Goal: Navigation & Orientation: Find specific page/section

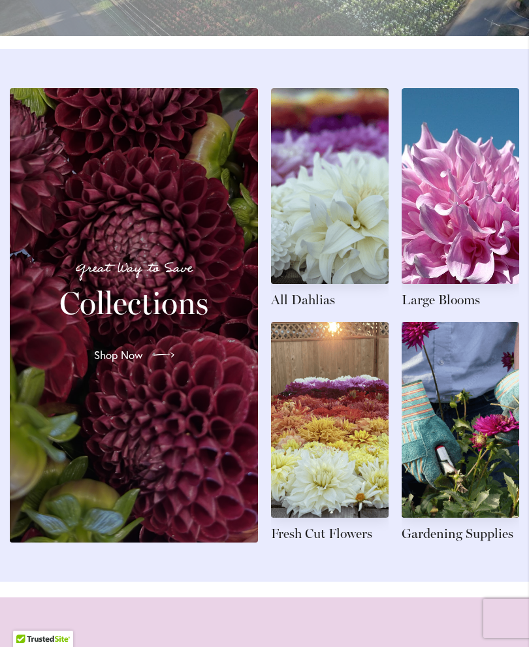
scroll to position [1382, 0]
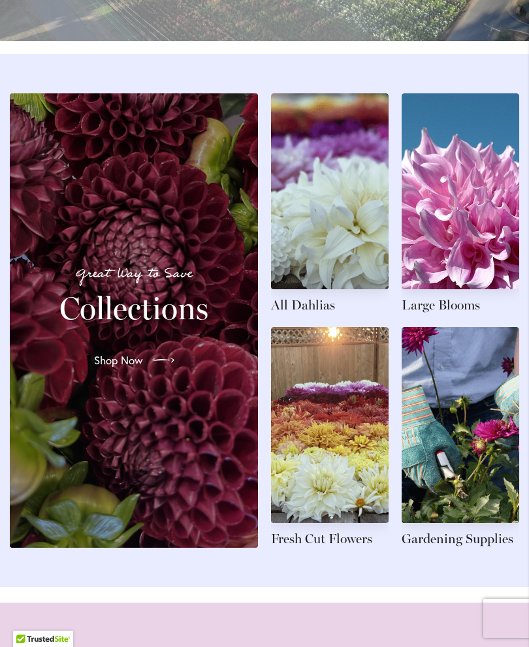
click at [174, 434] on div "Great Way to Save Collections Shop Now" at bounding box center [133, 320] width 217 height 423
click at [350, 451] on link at bounding box center [330, 437] width 118 height 221
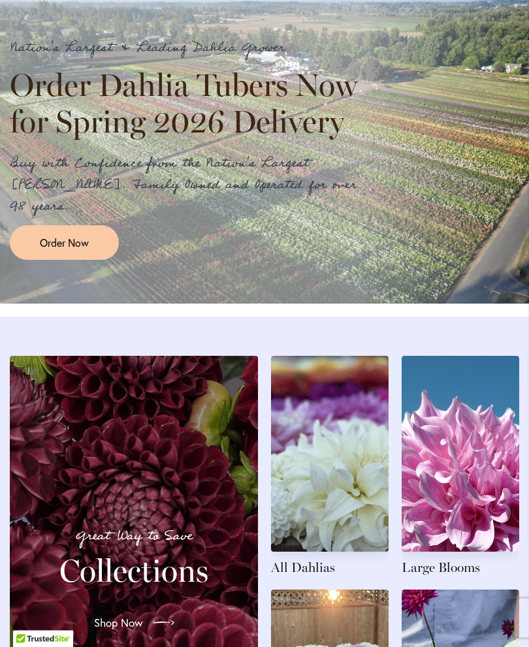
scroll to position [1119, 0]
click at [86, 253] on link "Order Now" at bounding box center [64, 242] width 109 height 35
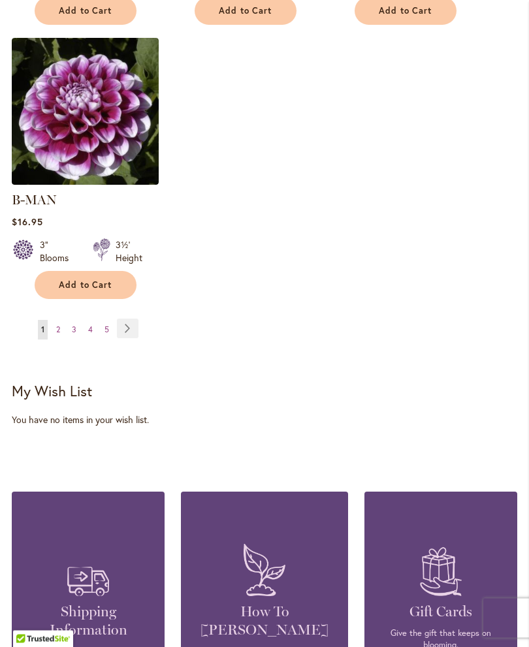
scroll to position [1886, 0]
click at [61, 320] on link "Page 2" at bounding box center [58, 330] width 10 height 20
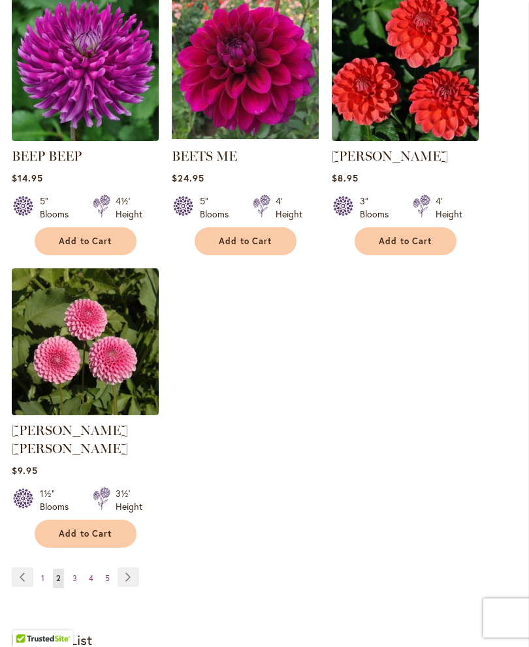
scroll to position [1637, 0]
click at [74, 574] on span "3" at bounding box center [75, 579] width 5 height 10
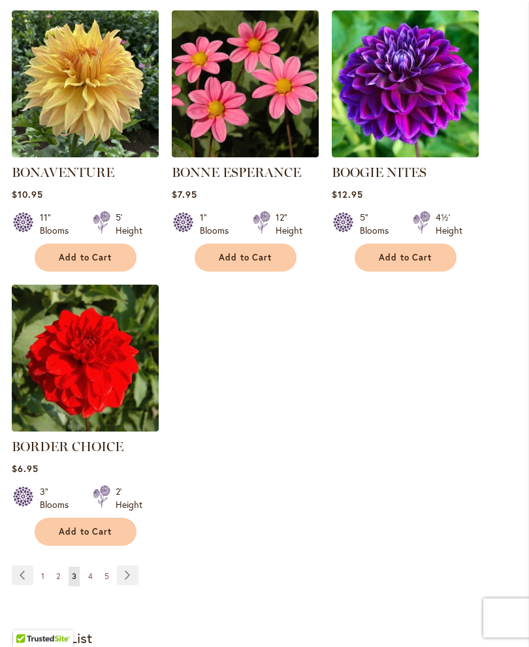
scroll to position [1623, 0]
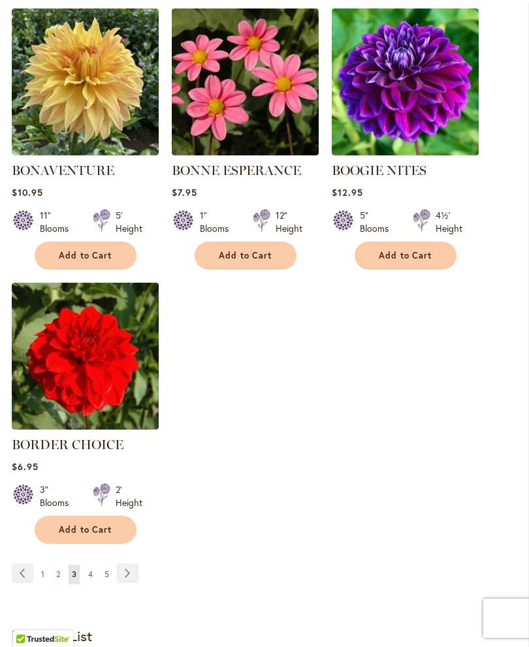
click at [91, 579] on span "4" at bounding box center [90, 575] width 5 height 10
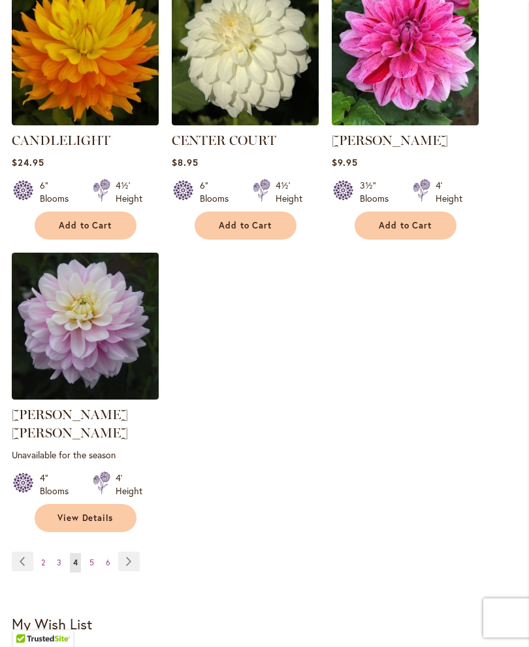
scroll to position [1671, 0]
click at [91, 553] on link "Page 5" at bounding box center [91, 563] width 11 height 20
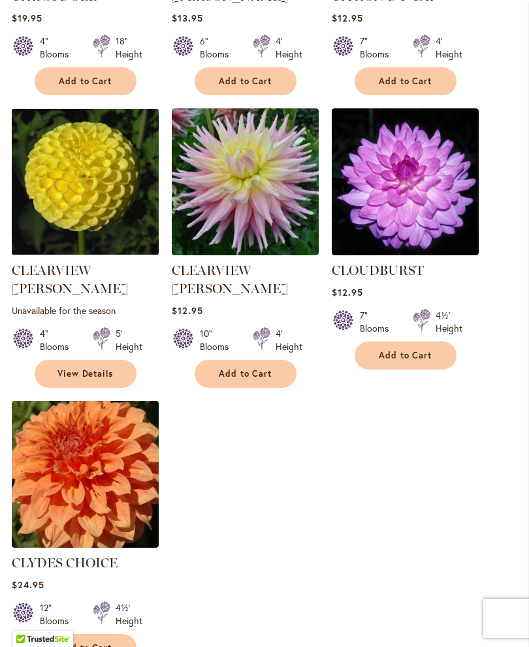
scroll to position [1563, 0]
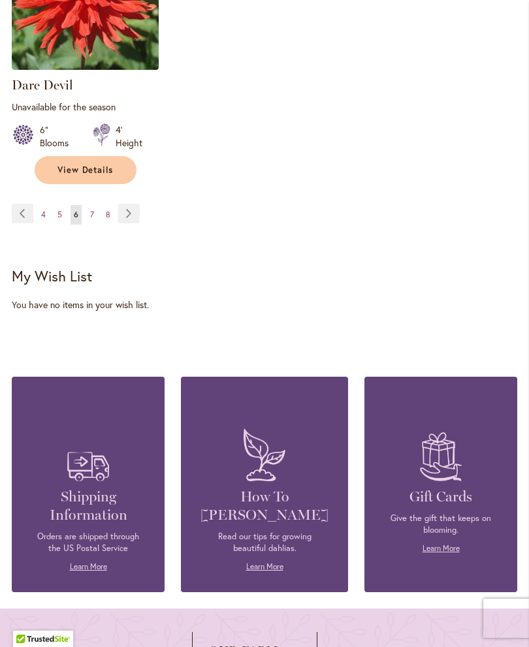
scroll to position [2033, 0]
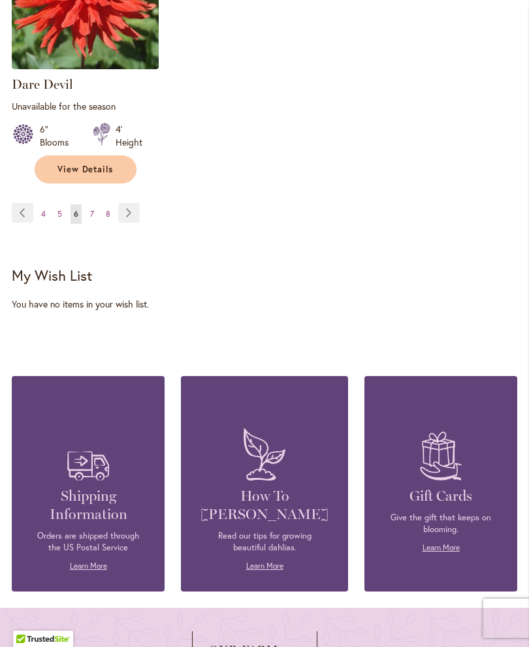
click at [94, 204] on link "Page 7" at bounding box center [92, 214] width 10 height 20
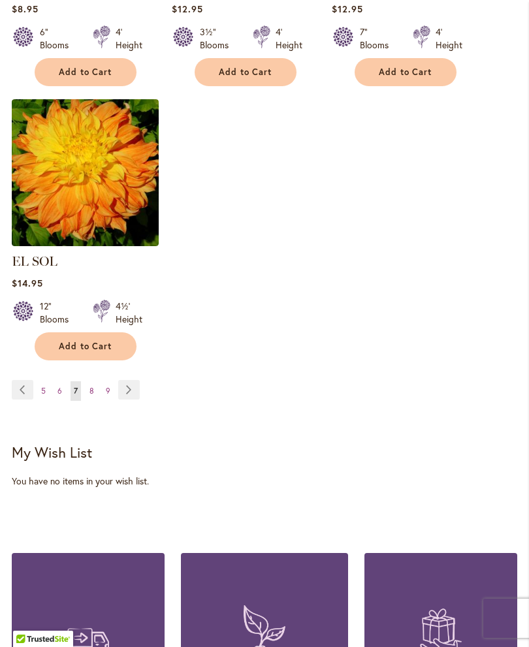
scroll to position [1825, 0]
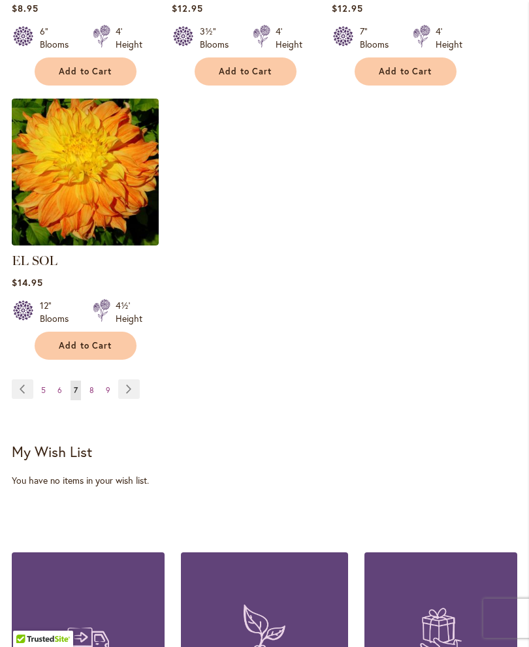
click at [92, 381] on link "Page 8" at bounding box center [91, 391] width 11 height 20
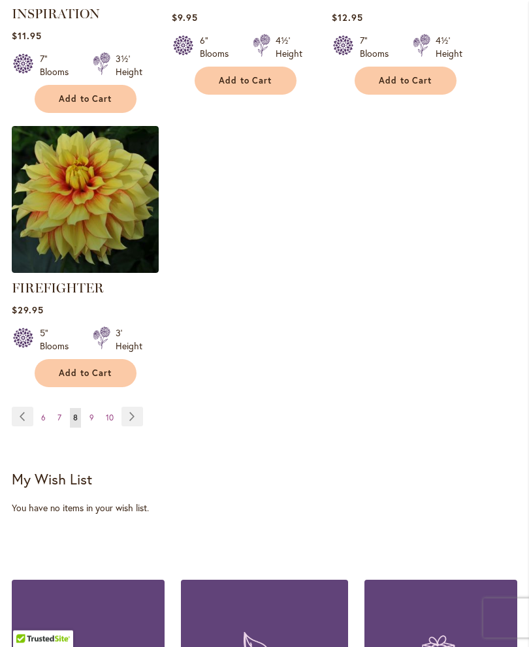
scroll to position [1843, 0]
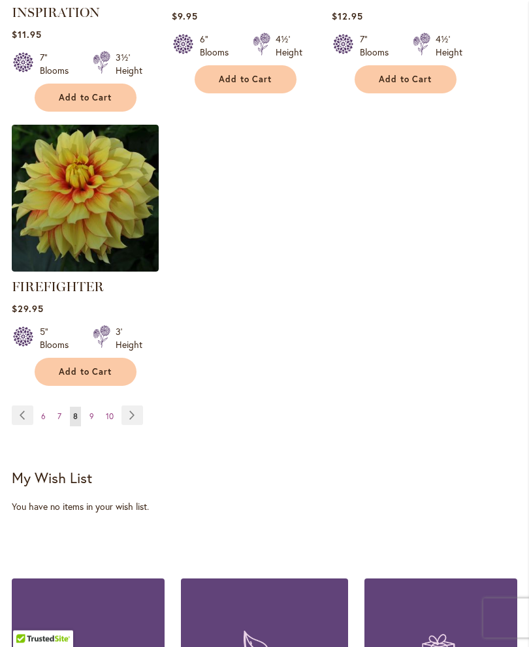
click at [93, 422] on span "9" at bounding box center [92, 417] width 5 height 10
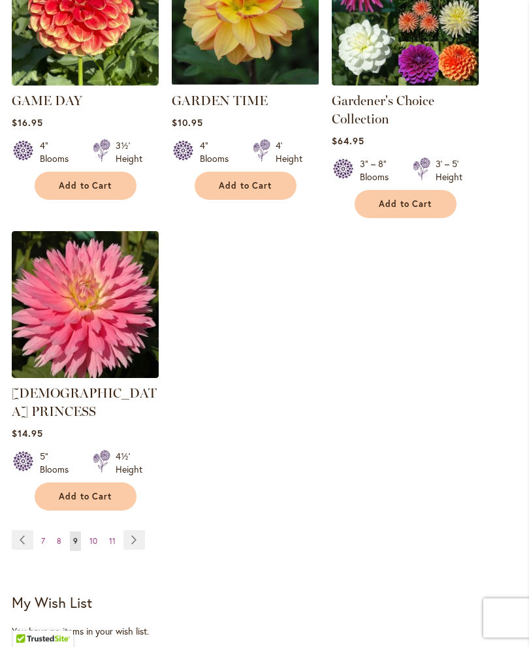
scroll to position [1748, 0]
click at [99, 532] on link "Page 10" at bounding box center [93, 542] width 14 height 20
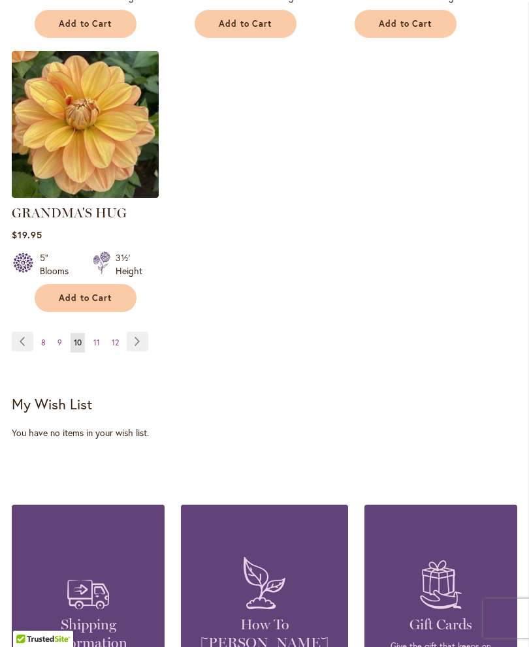
scroll to position [1876, 0]
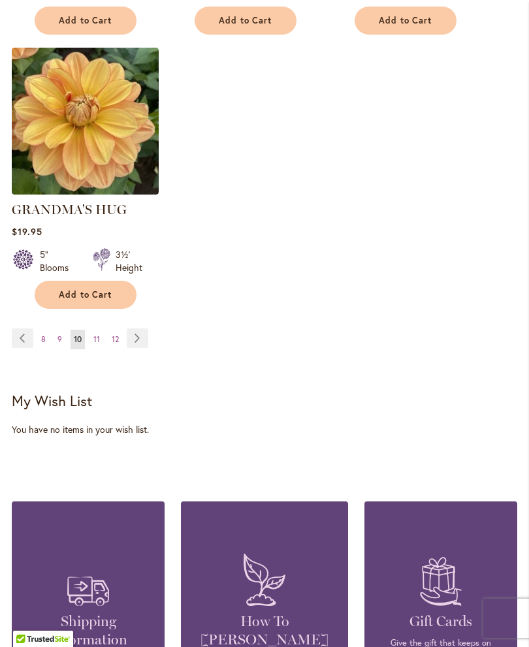
click at [102, 330] on link "Page 11" at bounding box center [96, 340] width 13 height 20
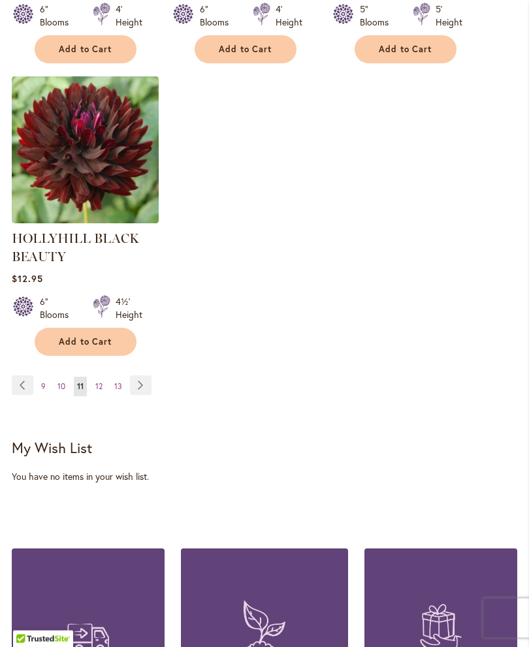
scroll to position [1885, 0]
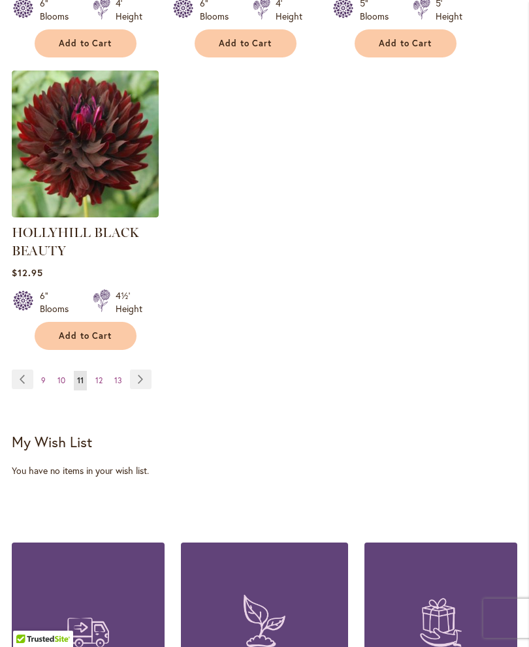
click at [105, 390] on link "Page 12" at bounding box center [99, 381] width 14 height 20
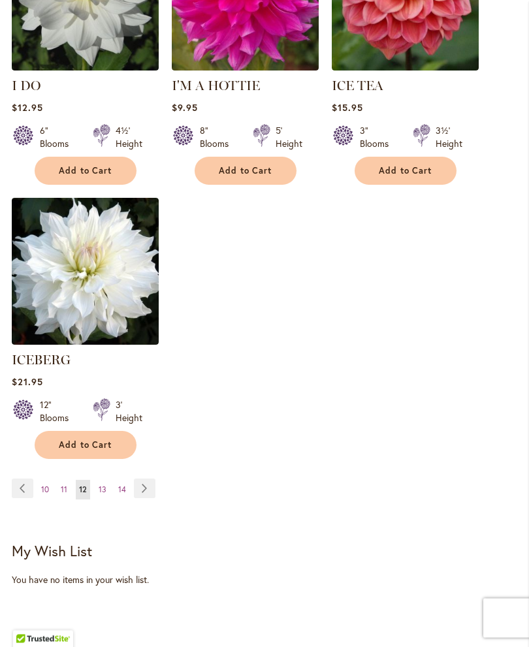
scroll to position [1782, 0]
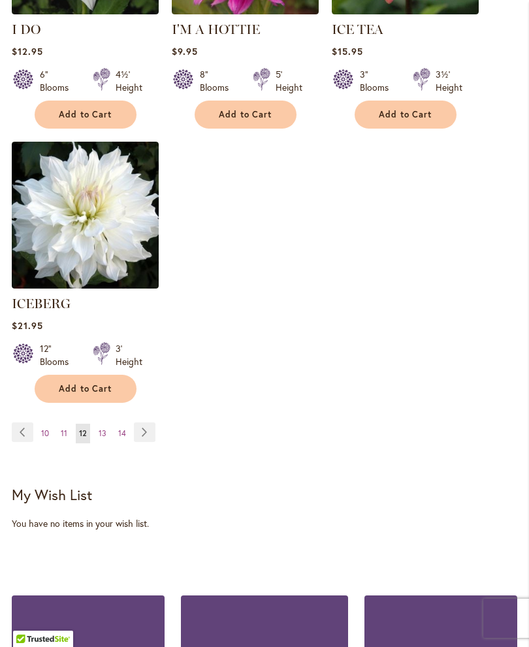
click at [116, 424] on link "Page 14" at bounding box center [122, 434] width 14 height 20
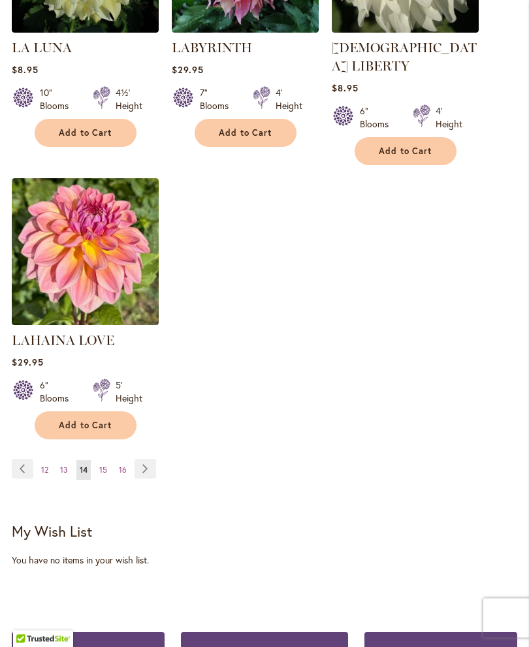
scroll to position [1746, 0]
click at [108, 461] on link "Page 15" at bounding box center [103, 471] width 14 height 20
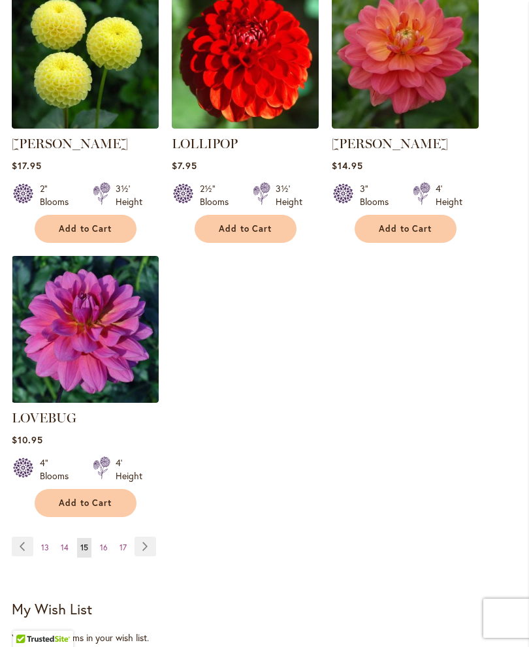
scroll to position [1688, 0]
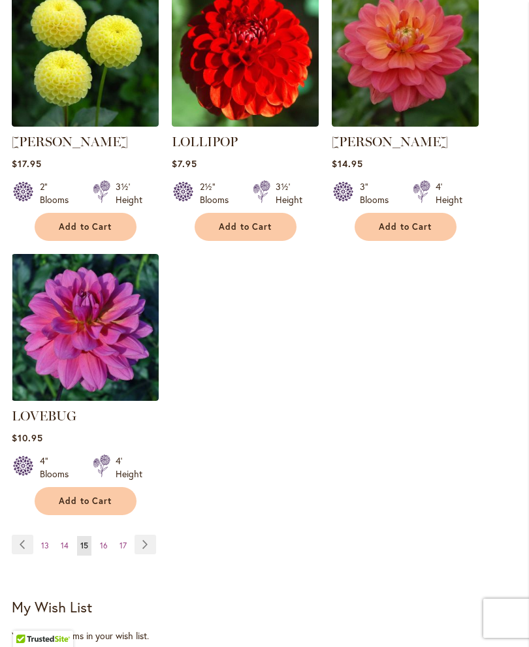
click at [110, 536] on link "Page 16" at bounding box center [104, 546] width 14 height 20
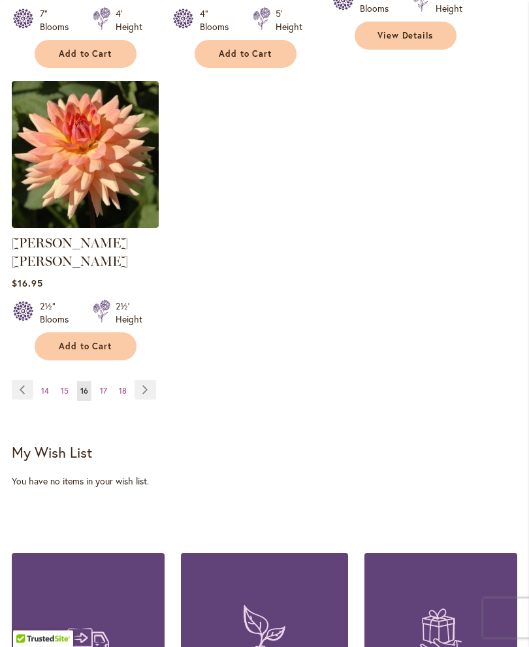
scroll to position [1898, 0]
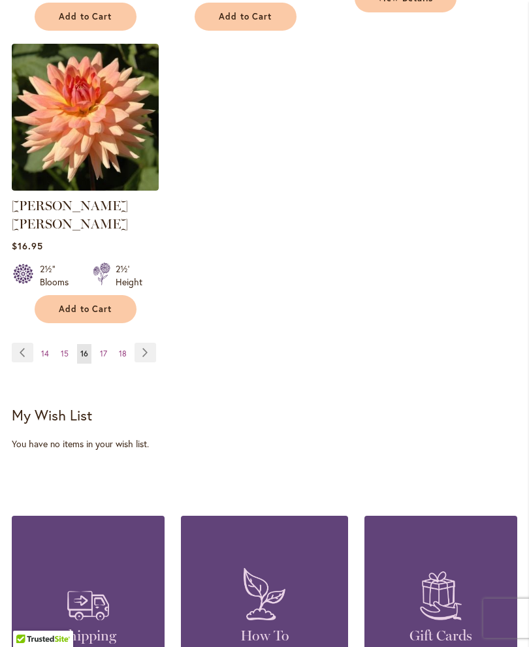
click at [109, 344] on link "Page 17" at bounding box center [104, 354] width 14 height 20
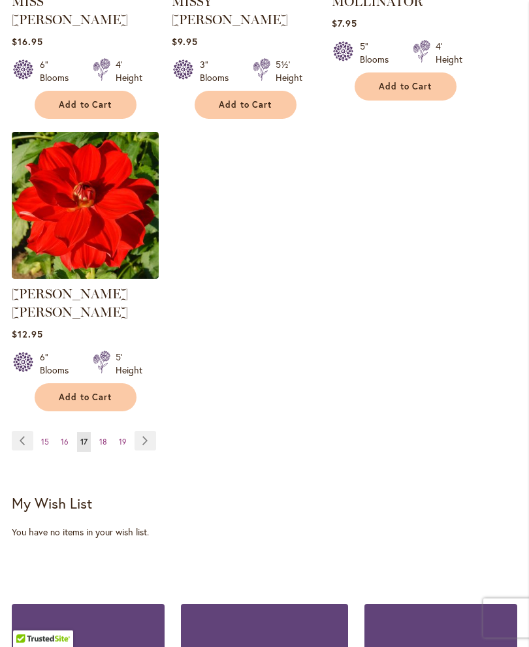
scroll to position [1800, 0]
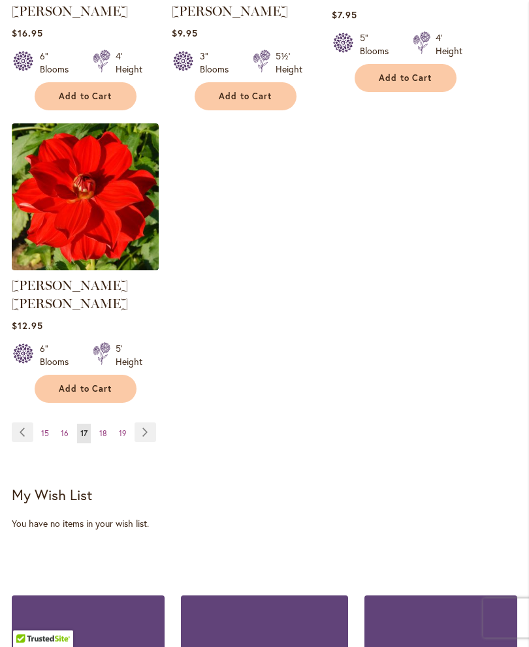
click at [105, 425] on link "Page 18" at bounding box center [103, 435] width 14 height 20
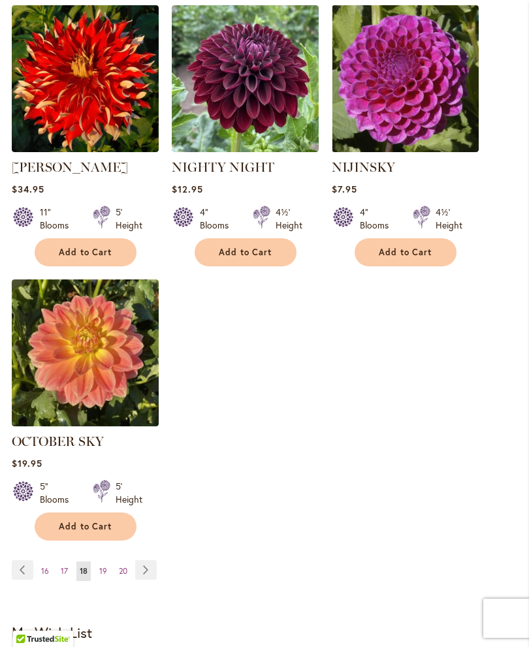
scroll to position [1626, 0]
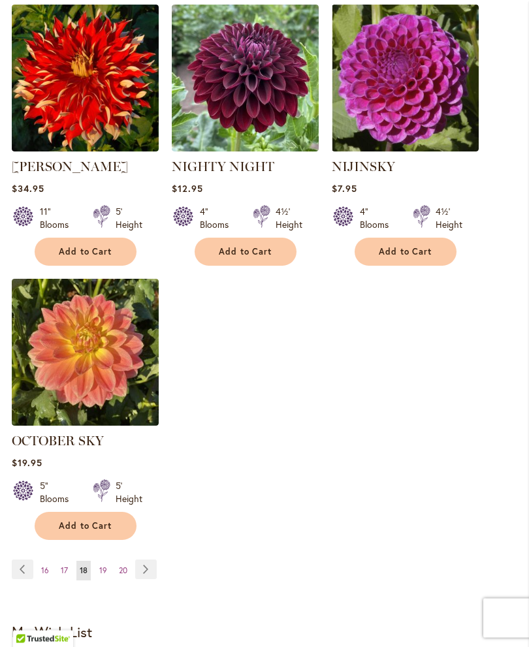
click at [106, 579] on link "Page 19" at bounding box center [103, 572] width 14 height 20
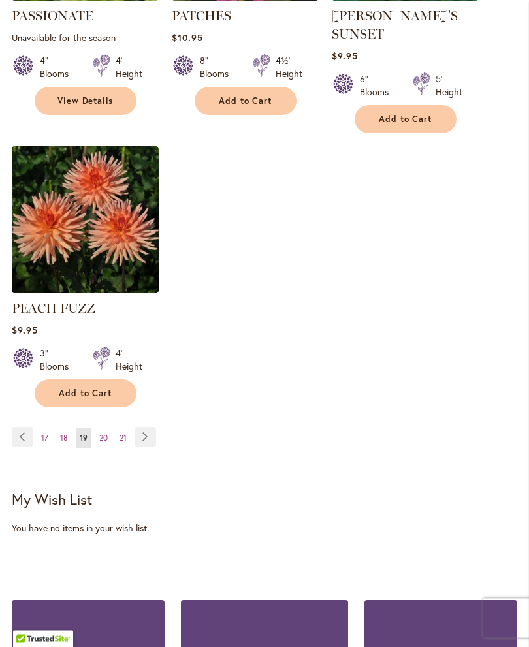
scroll to position [1796, 0]
click at [106, 433] on span "20" at bounding box center [103, 438] width 8 height 10
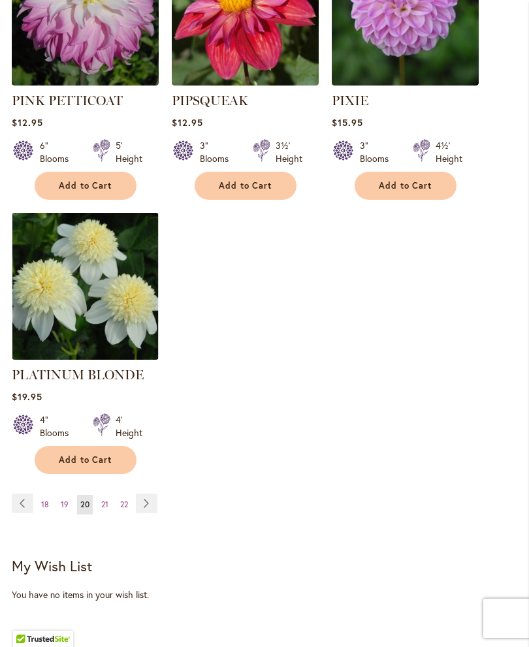
scroll to position [1844, 0]
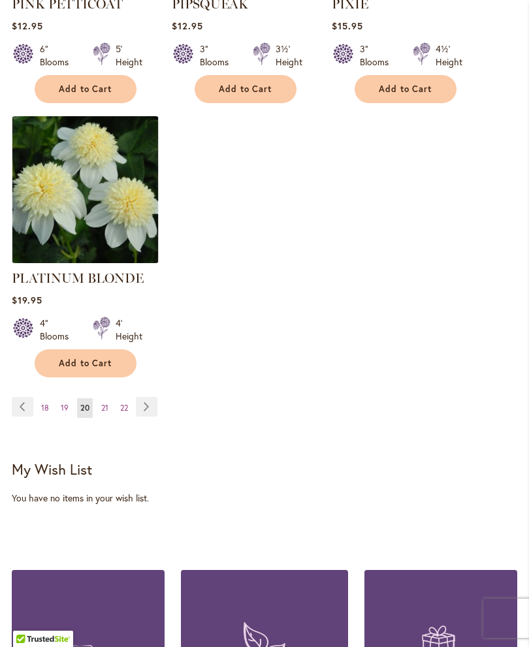
click at [105, 403] on span "21" at bounding box center [104, 408] width 7 height 10
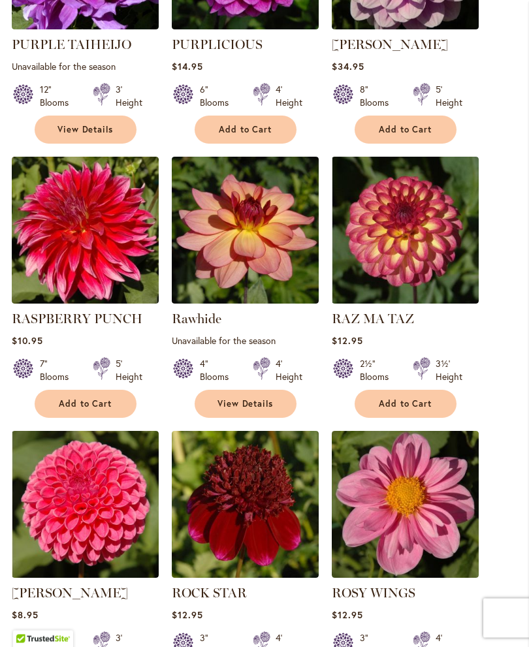
scroll to position [1468, 0]
